Goal: Navigation & Orientation: Find specific page/section

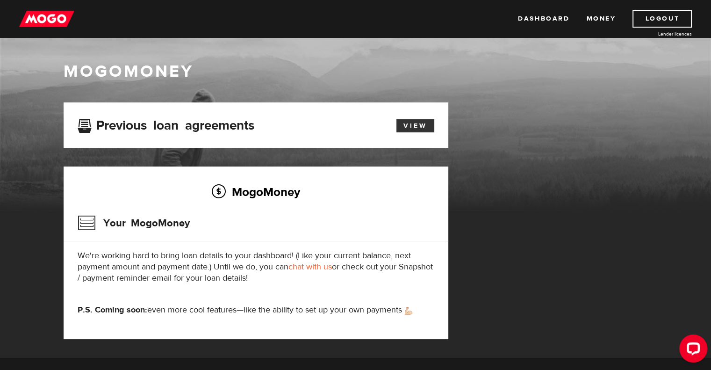
click at [409, 121] on link "View" at bounding box center [416, 125] width 38 height 13
click at [50, 18] on img at bounding box center [46, 19] width 55 height 18
